Goal: Transaction & Acquisition: Purchase product/service

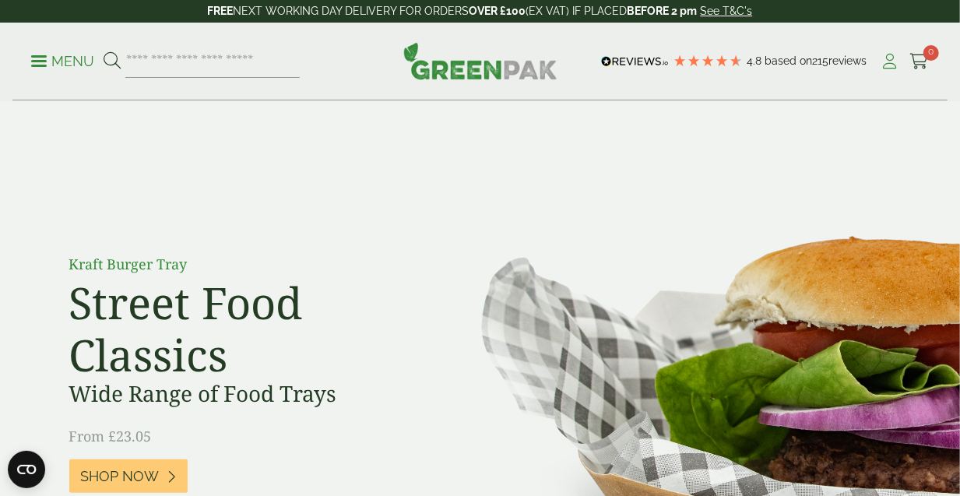
click at [886, 63] on icon at bounding box center [890, 62] width 19 height 16
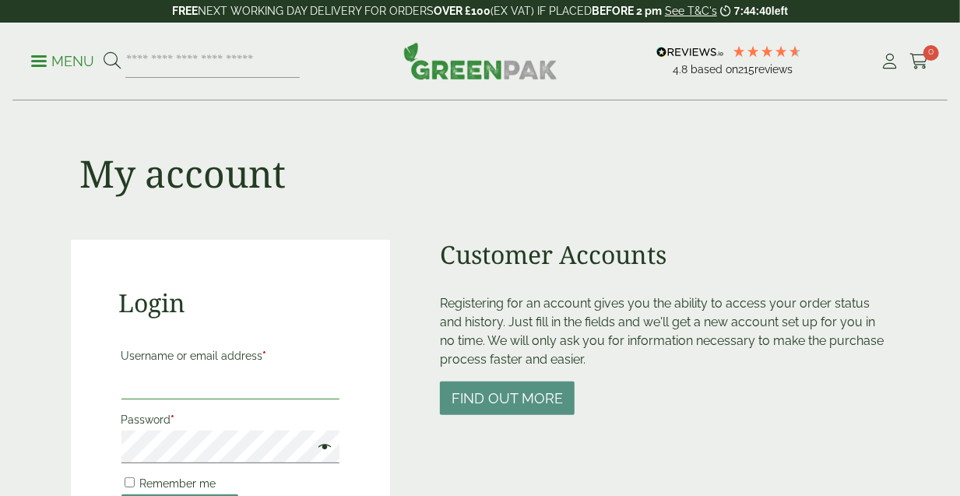
click at [255, 382] on input "Username or email address *" at bounding box center [231, 383] width 219 height 33
type input "**********"
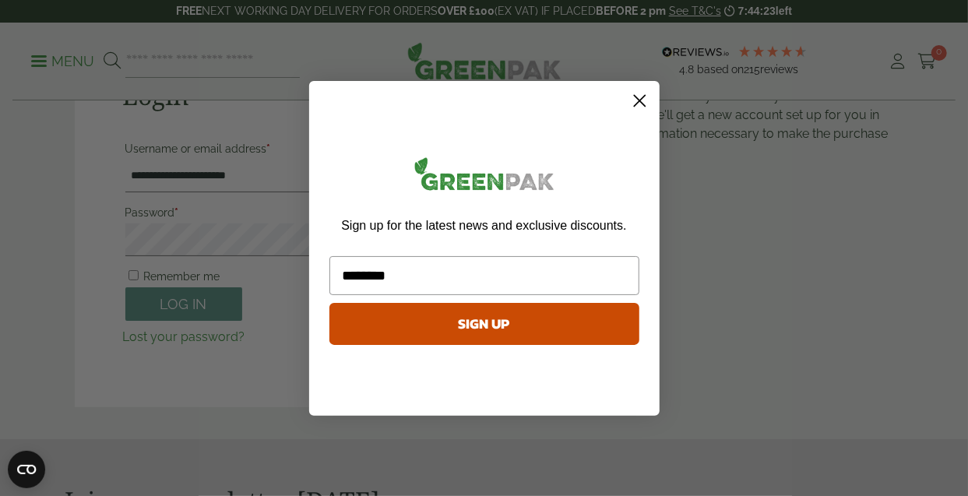
type input "********"
click at [641, 102] on icon "Close dialog" at bounding box center [639, 100] width 11 height 11
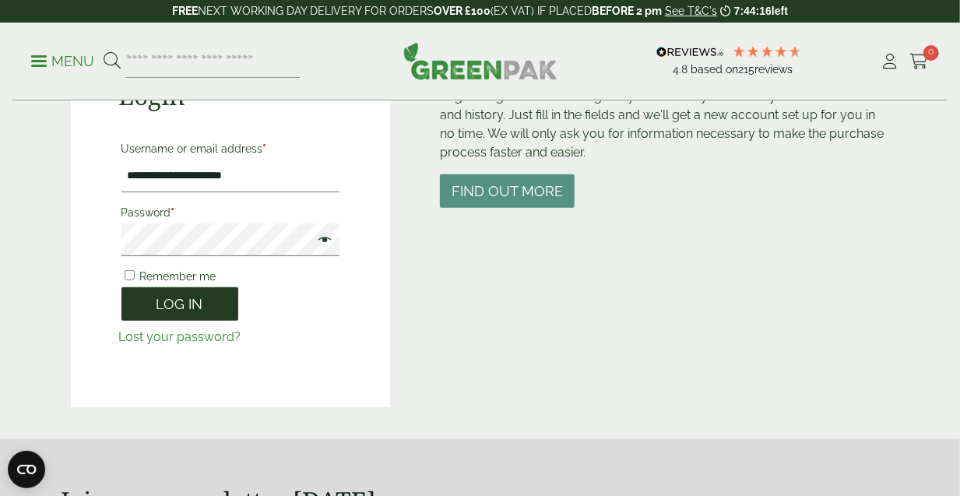
click at [185, 315] on button "Log in" at bounding box center [180, 303] width 117 height 33
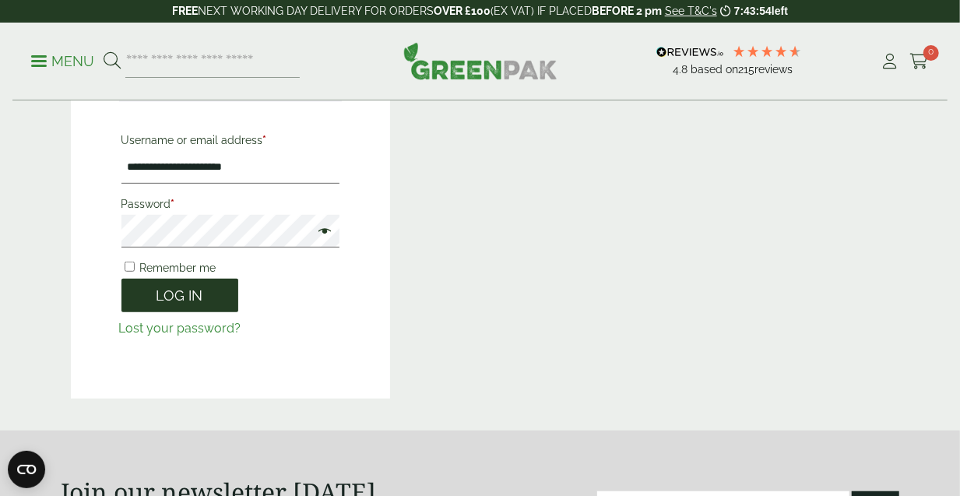
click at [188, 298] on button "Log in" at bounding box center [180, 295] width 117 height 33
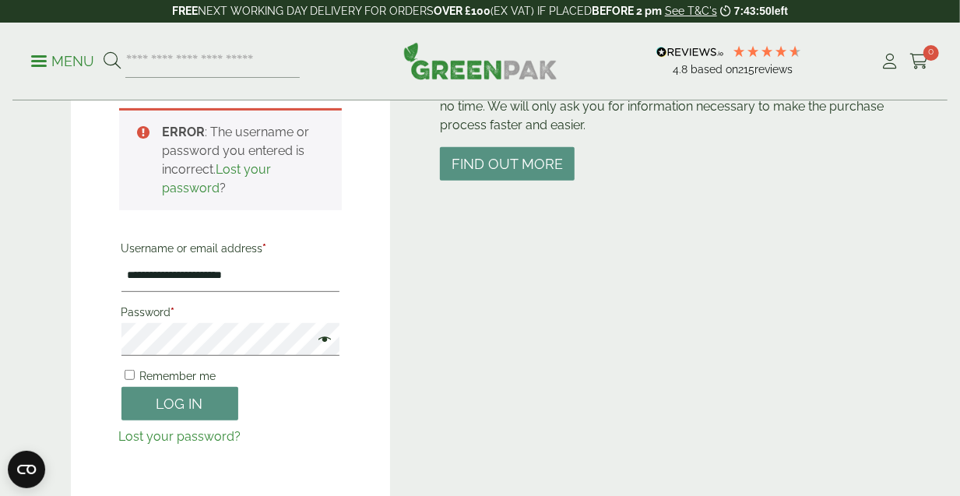
scroll to position [291, 0]
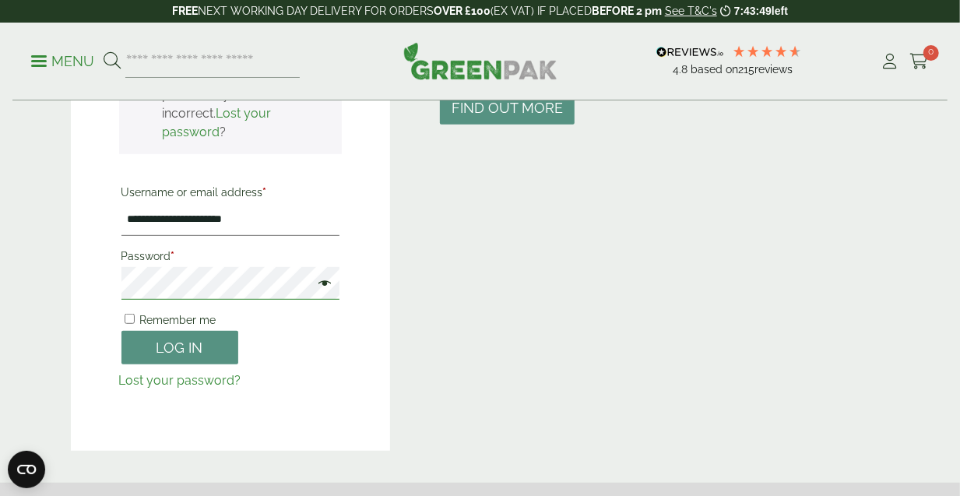
click at [103, 282] on div "**********" at bounding box center [231, 200] width 320 height 502
click at [161, 354] on button "Log in" at bounding box center [180, 347] width 117 height 33
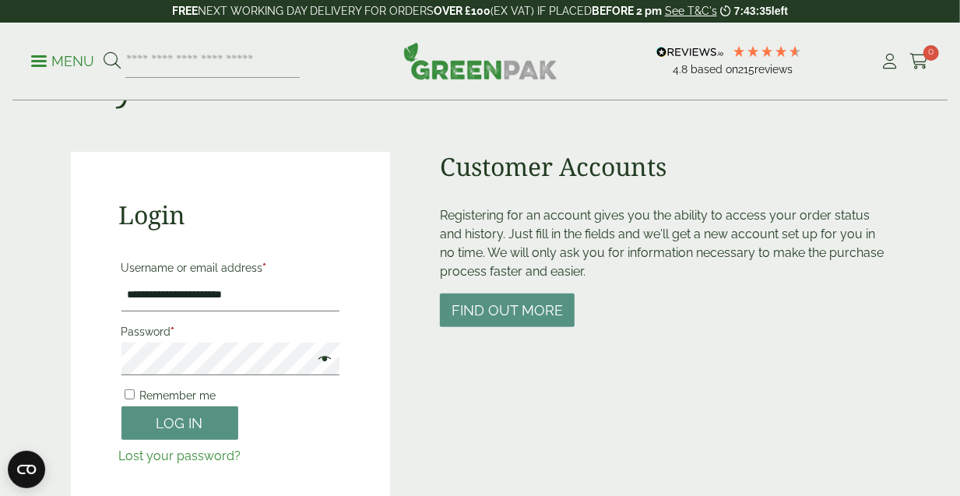
scroll to position [104, 0]
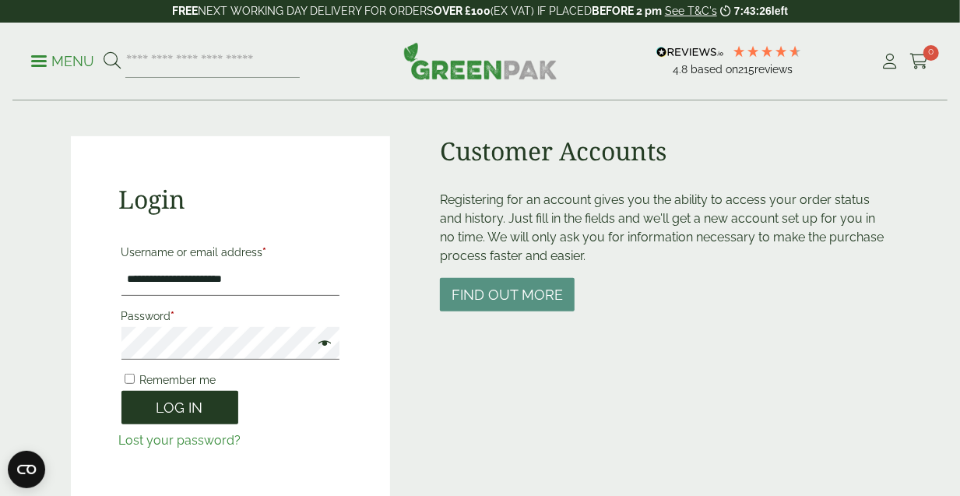
click at [185, 411] on button "Log in" at bounding box center [180, 407] width 117 height 33
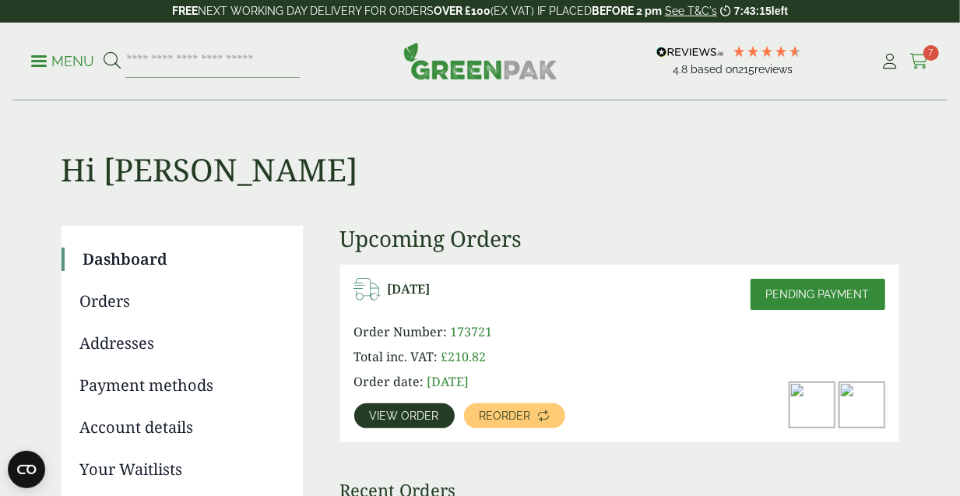
click at [928, 58] on span "7" at bounding box center [932, 53] width 16 height 16
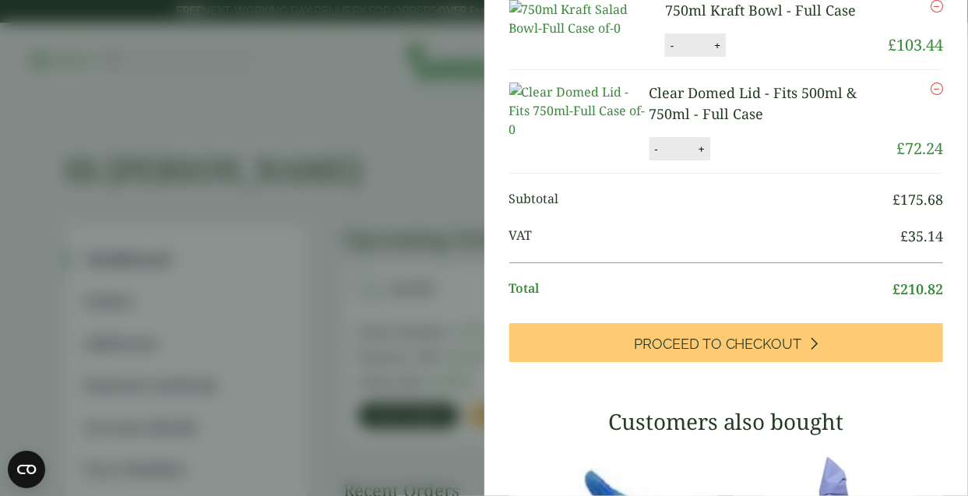
scroll to position [156, 0]
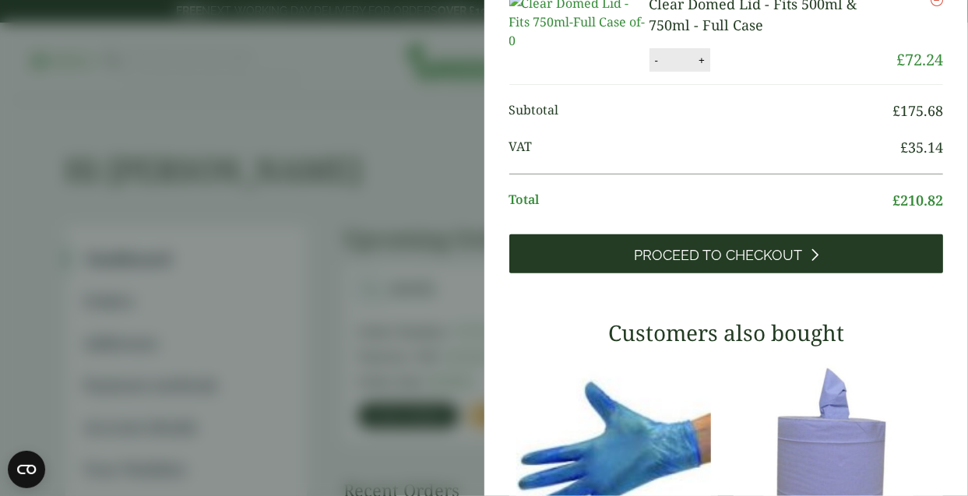
click at [702, 273] on link "Proceed to Checkout" at bounding box center [726, 253] width 435 height 39
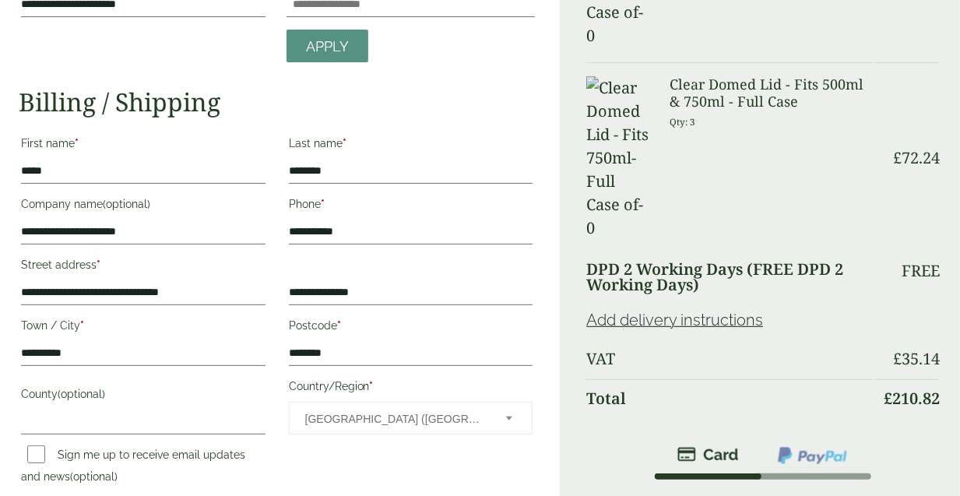
scroll to position [259, 0]
